Goal: Transaction & Acquisition: Purchase product/service

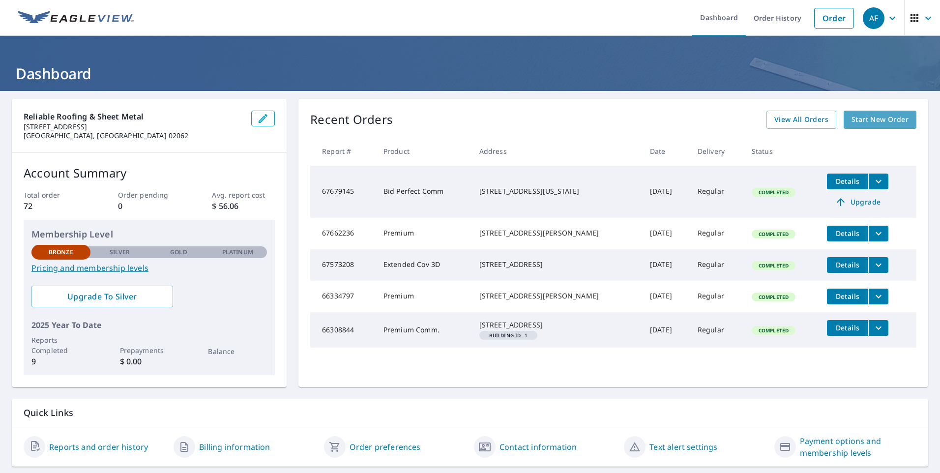
click at [858, 116] on span "Start New Order" at bounding box center [879, 120] width 57 height 12
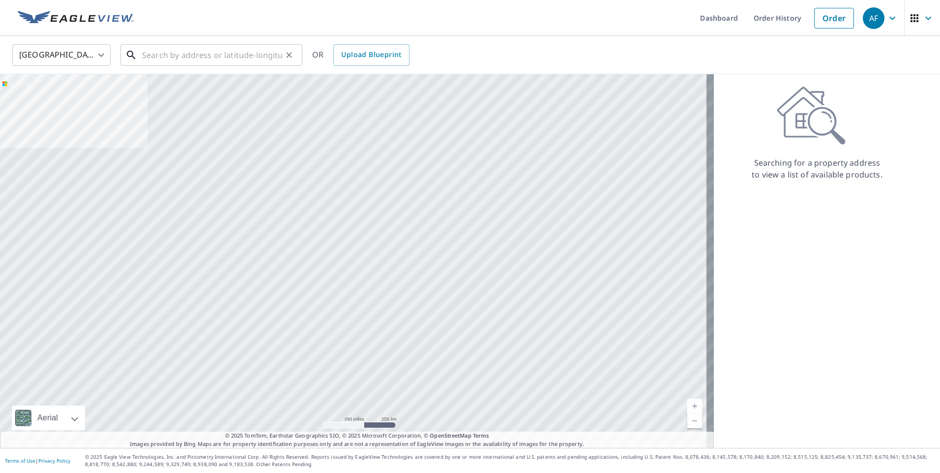
click at [179, 61] on input "text" at bounding box center [212, 55] width 140 height 28
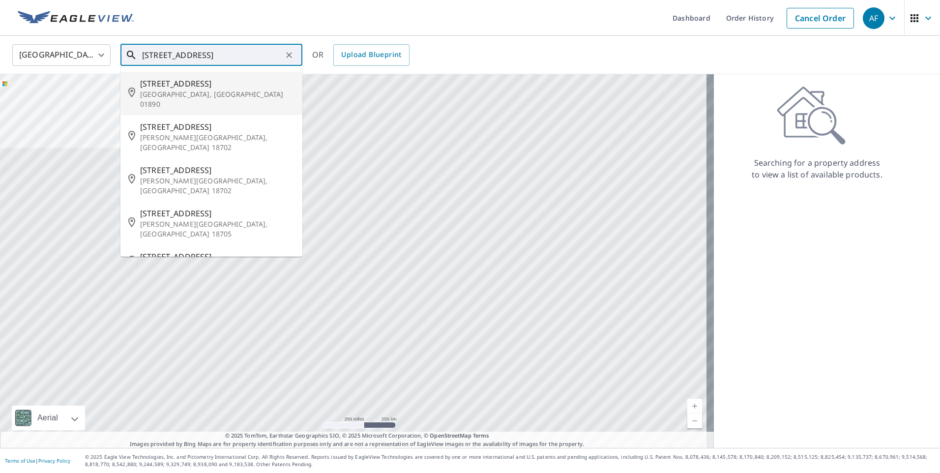
click at [192, 94] on p "[GEOGRAPHIC_DATA], [GEOGRAPHIC_DATA] 01890" at bounding box center [217, 99] width 154 height 20
type input "[STREET_ADDRESS]"
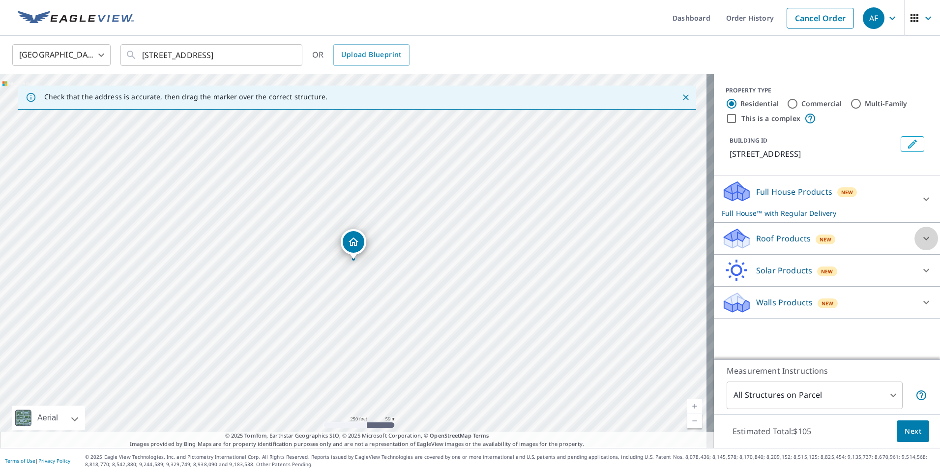
click at [920, 236] on icon at bounding box center [926, 238] width 12 height 12
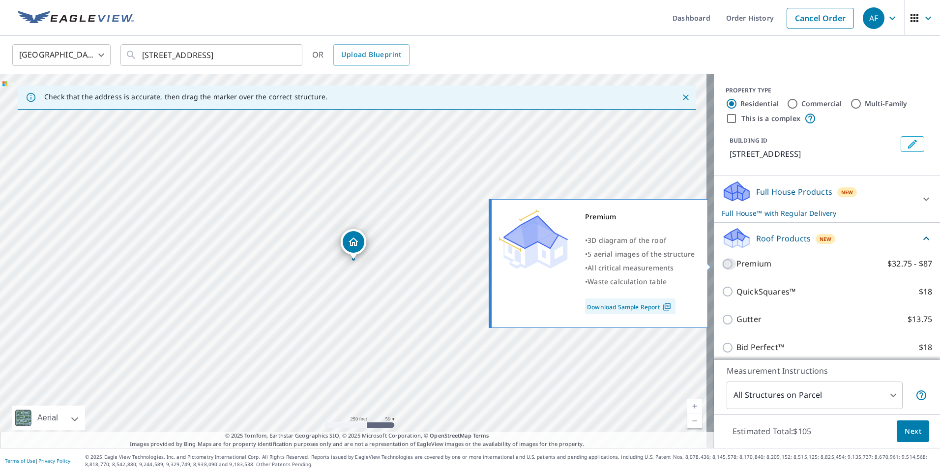
click at [722, 261] on input "Premium $32.75 - $87" at bounding box center [729, 264] width 15 height 12
checkbox input "true"
checkbox input "false"
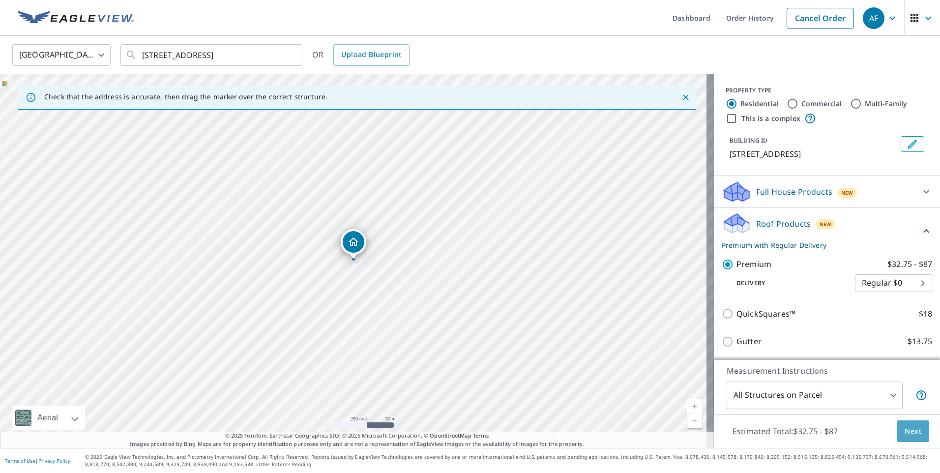
click at [904, 430] on span "Next" at bounding box center [912, 431] width 17 height 12
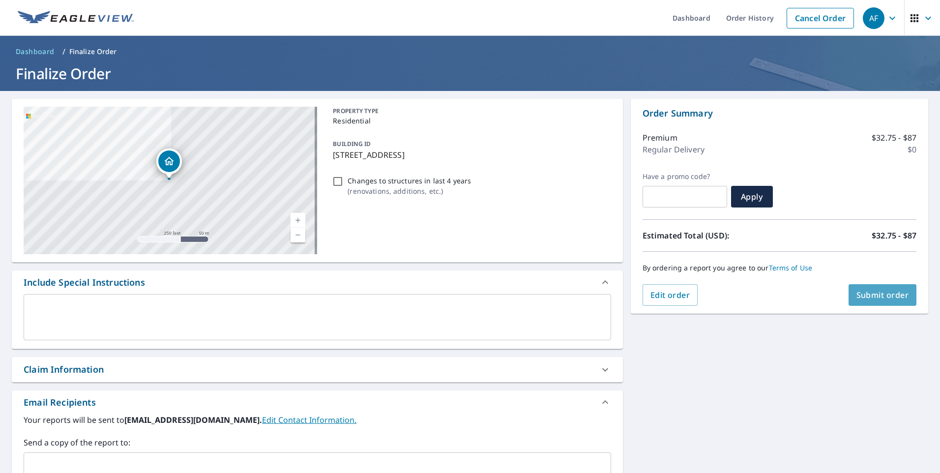
click at [882, 299] on span "Submit order" at bounding box center [882, 294] width 53 height 11
